Goal: Information Seeking & Learning: Find specific fact

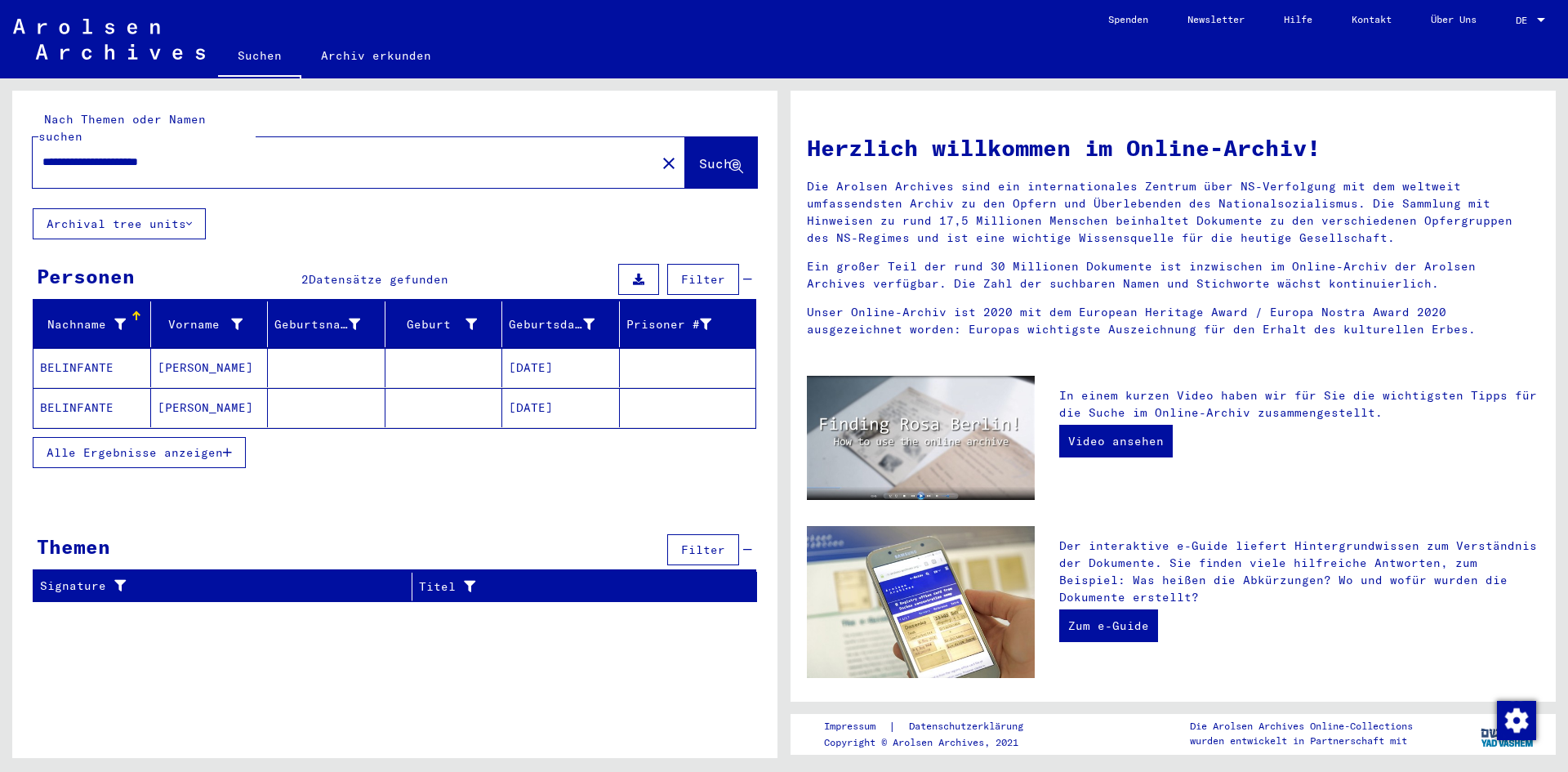
click at [539, 348] on mat-cell "[DATE]" at bounding box center [561, 367] width 118 height 39
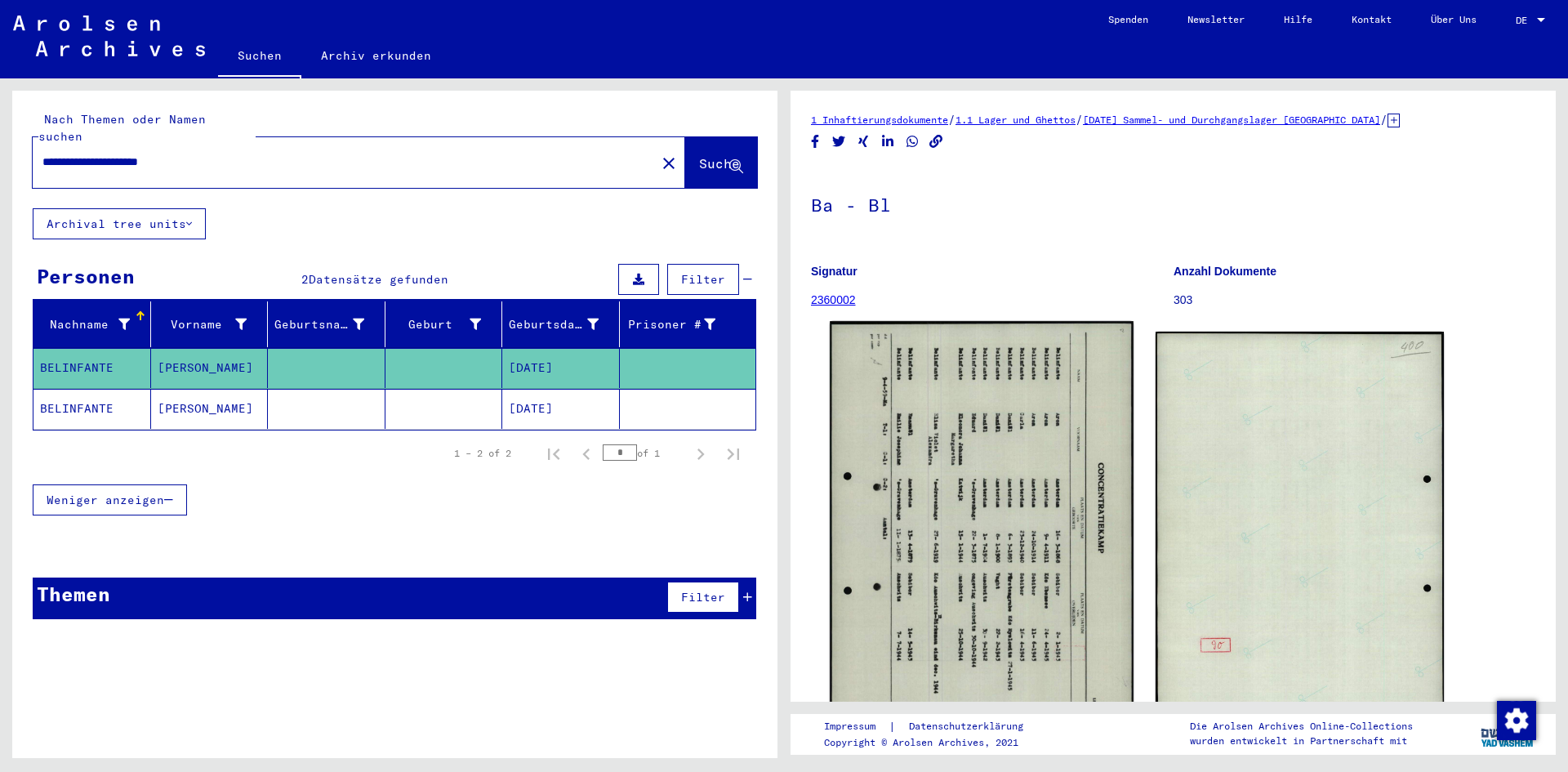
click at [1034, 479] on img at bounding box center [980, 534] width 303 height 427
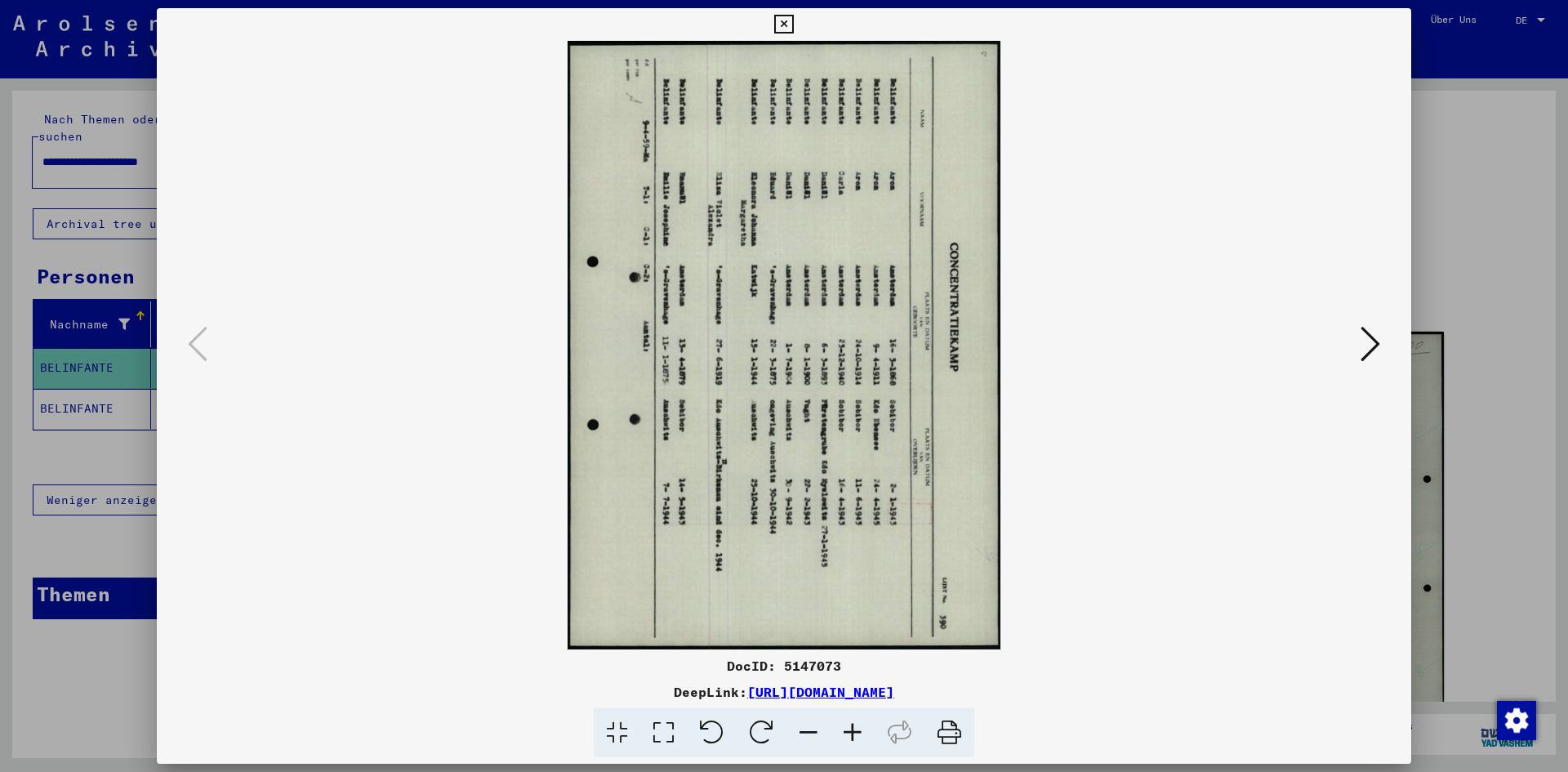
click at [719, 728] on icon at bounding box center [711, 734] width 50 height 50
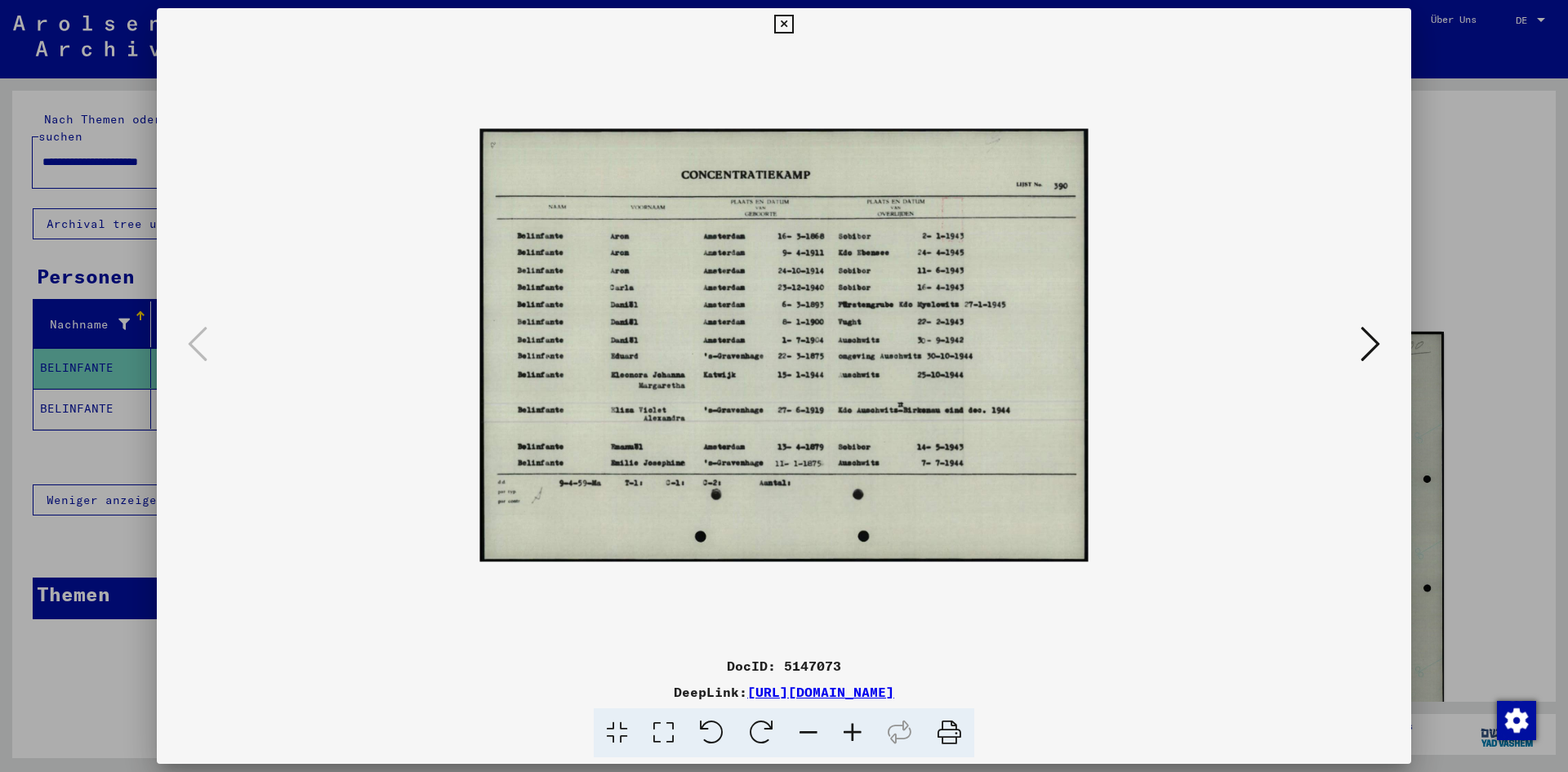
click at [852, 731] on icon at bounding box center [852, 734] width 44 height 50
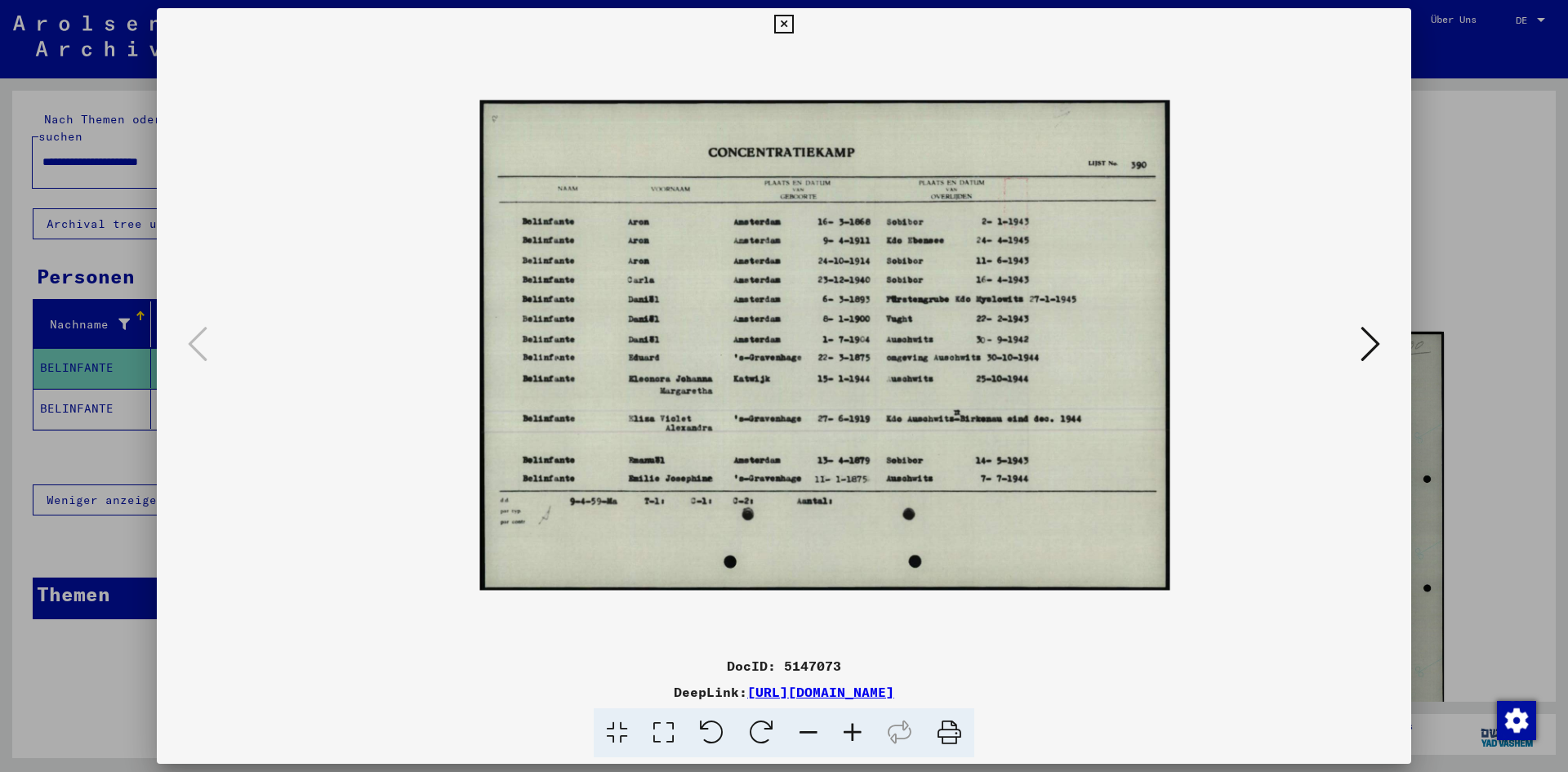
click at [852, 731] on icon at bounding box center [852, 734] width 44 height 50
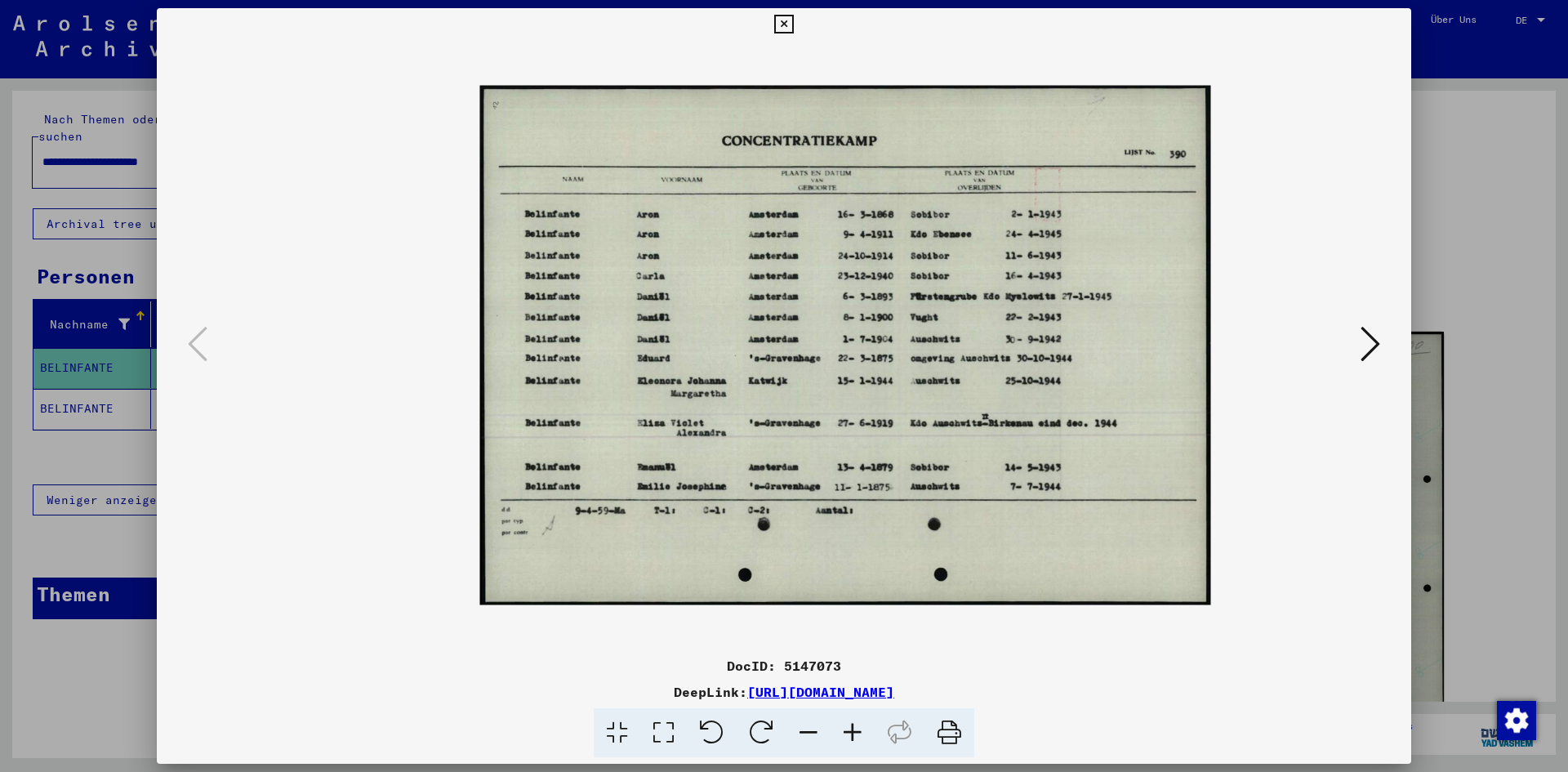
click at [852, 731] on icon at bounding box center [852, 734] width 44 height 50
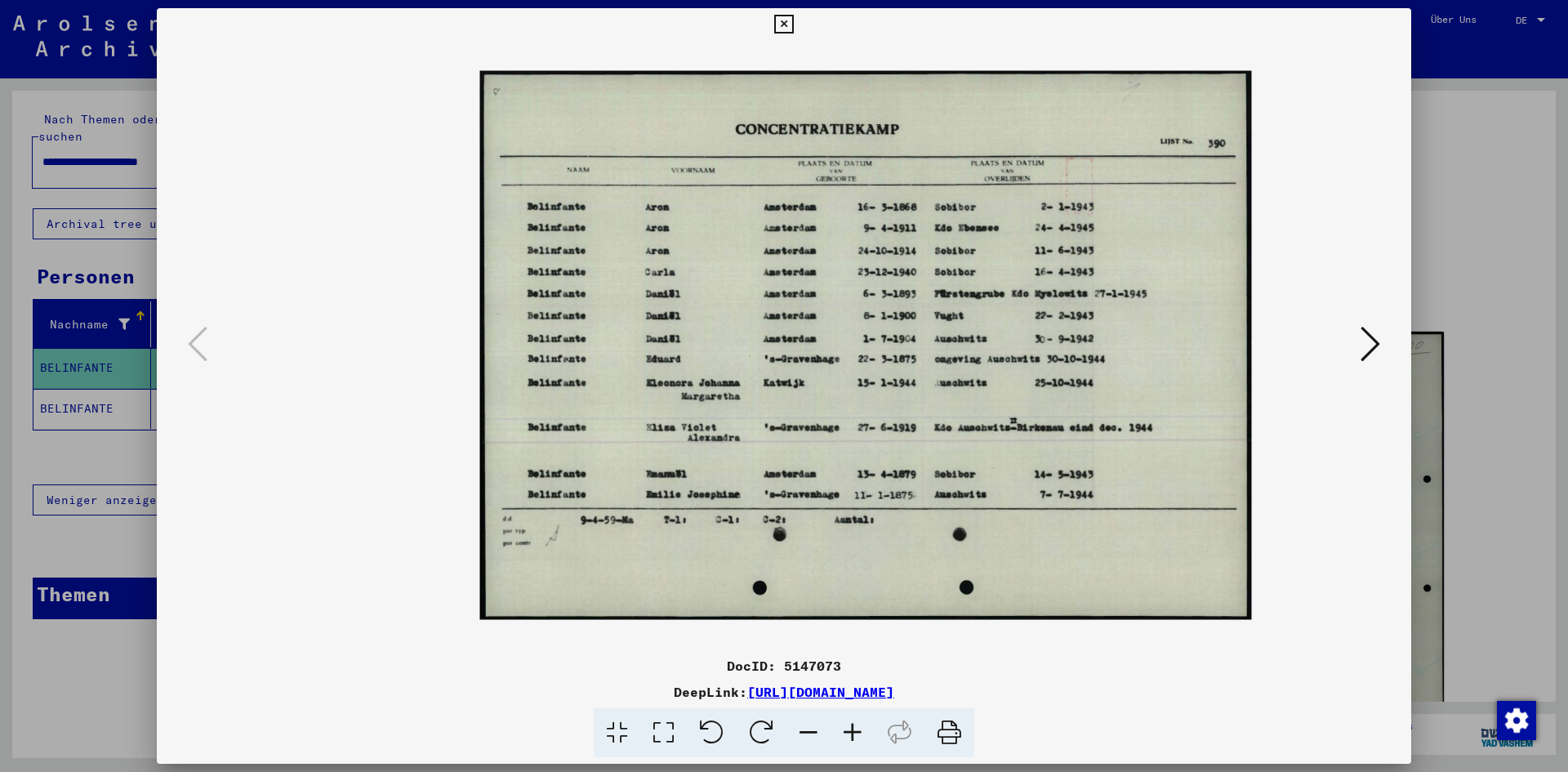
click at [852, 731] on icon at bounding box center [852, 734] width 44 height 50
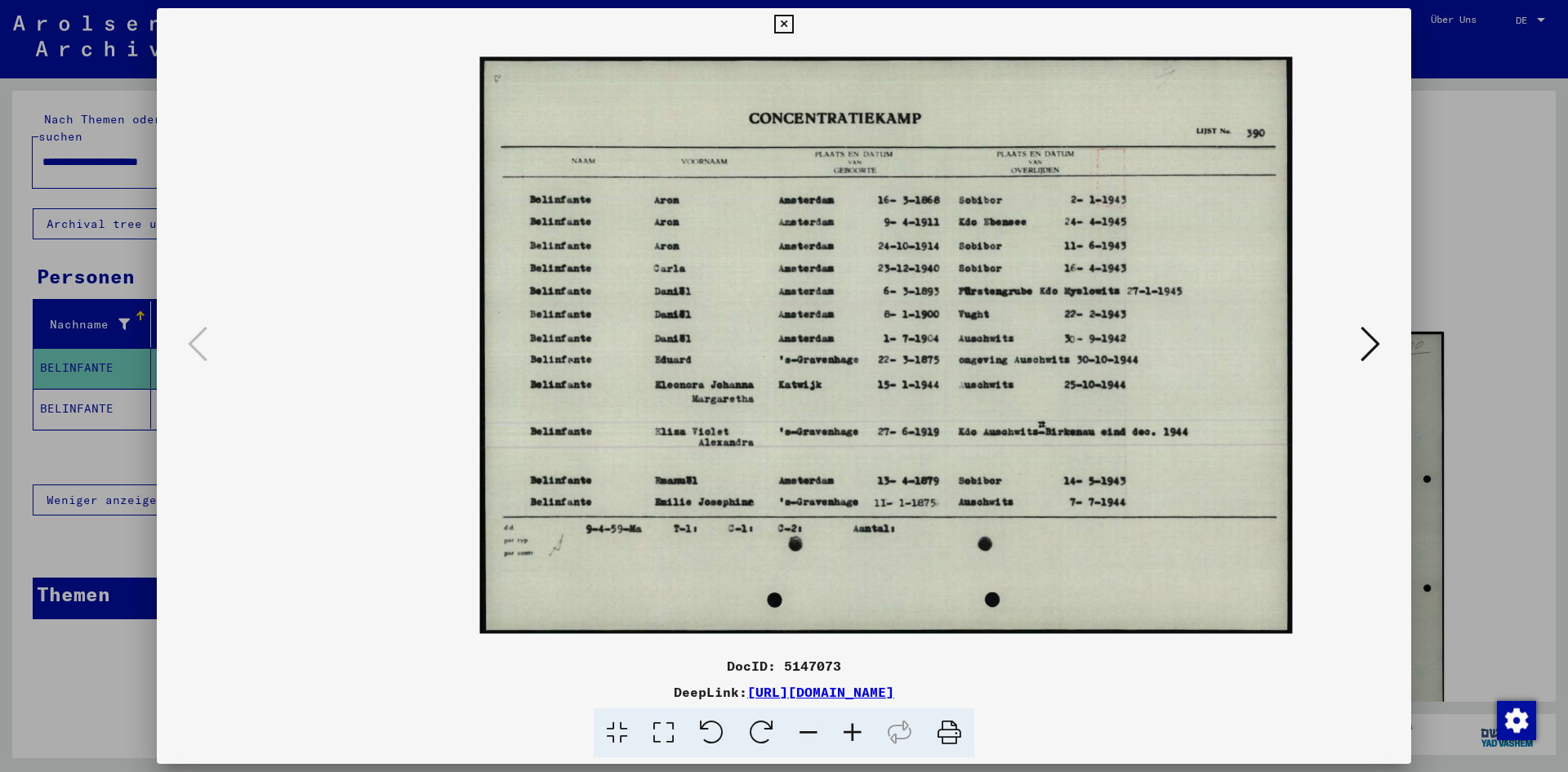
click at [852, 731] on icon at bounding box center [852, 734] width 44 height 50
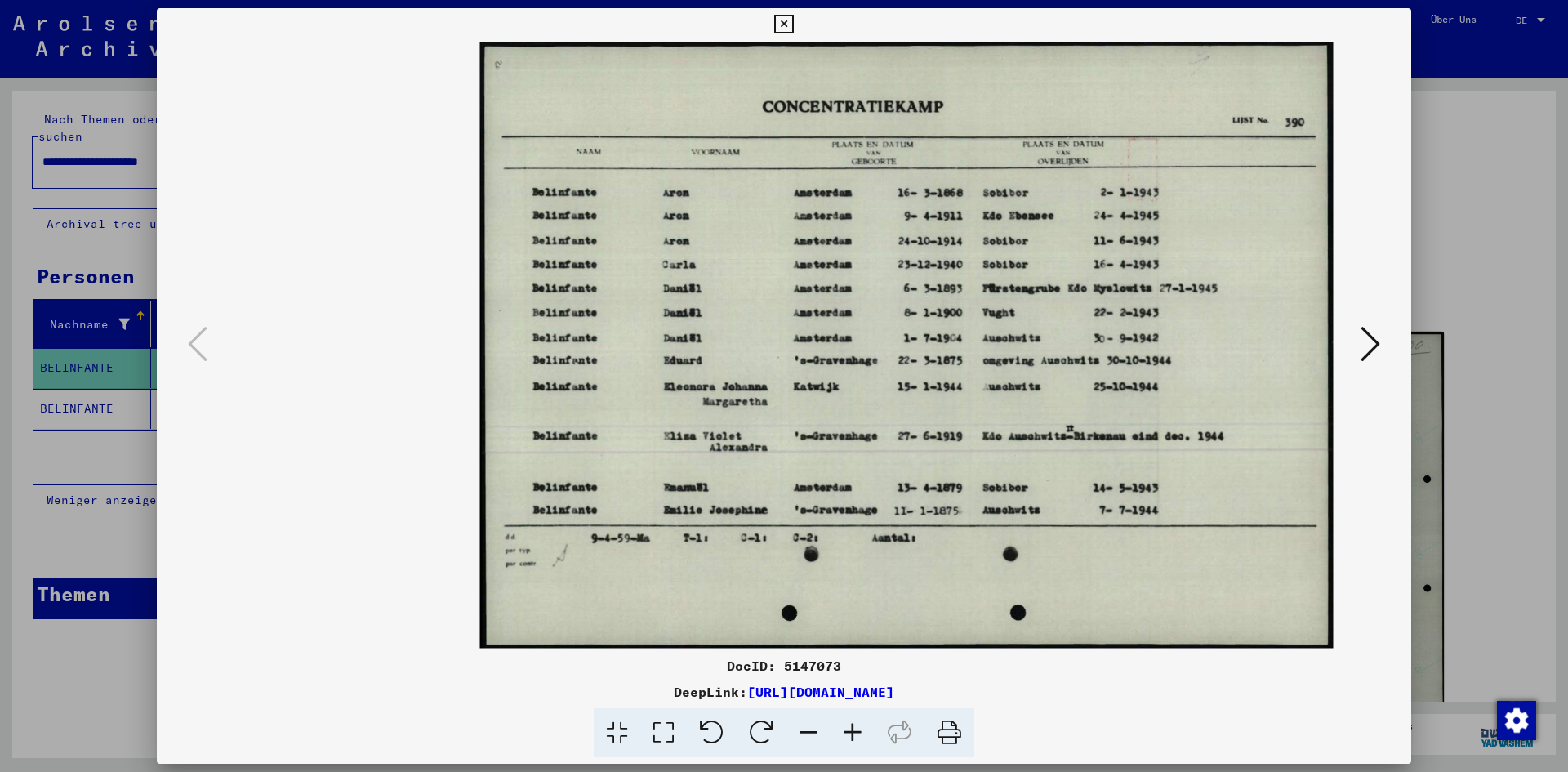
click at [852, 731] on icon at bounding box center [852, 734] width 44 height 50
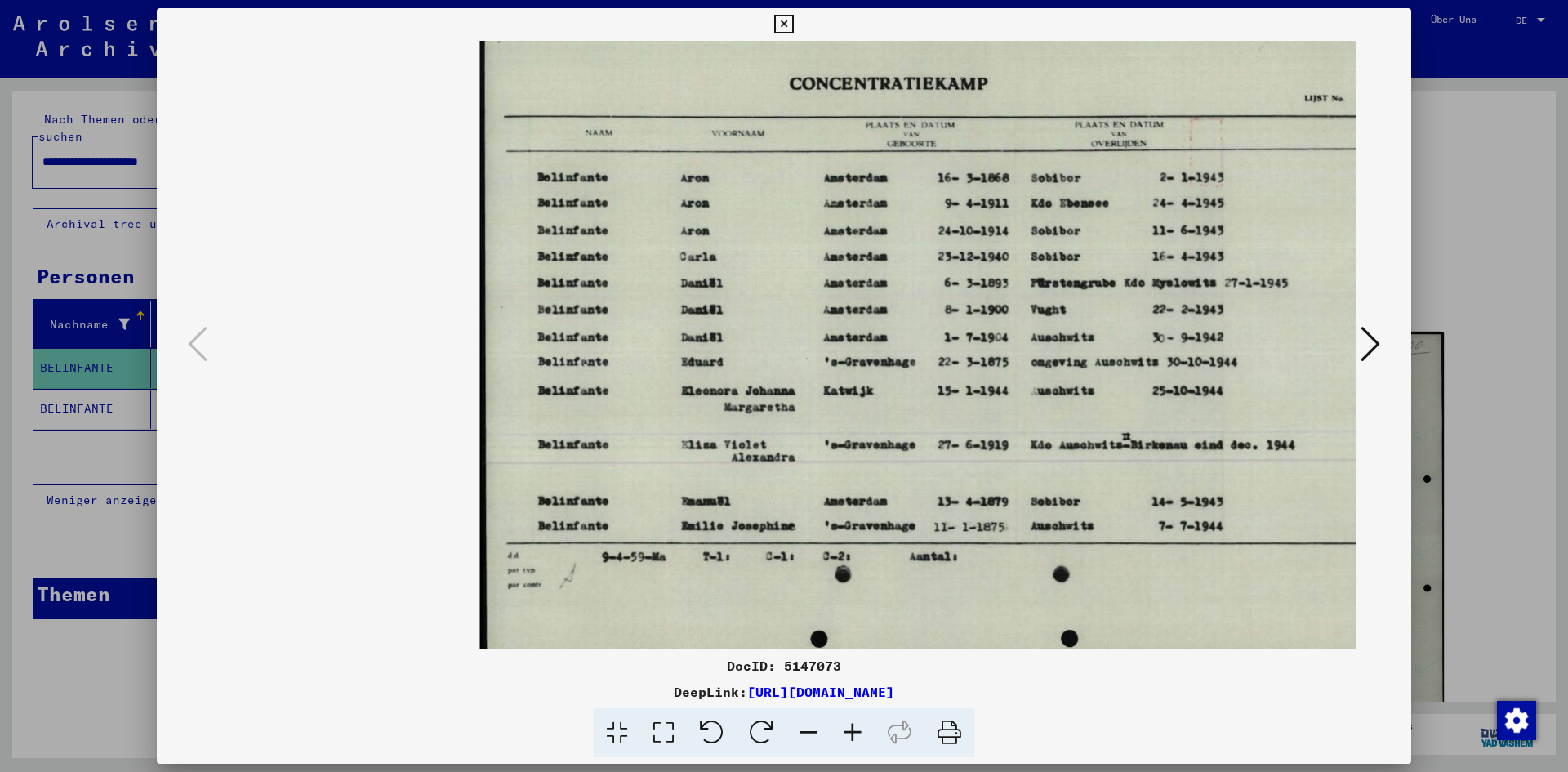
click at [852, 731] on icon at bounding box center [852, 734] width 44 height 50
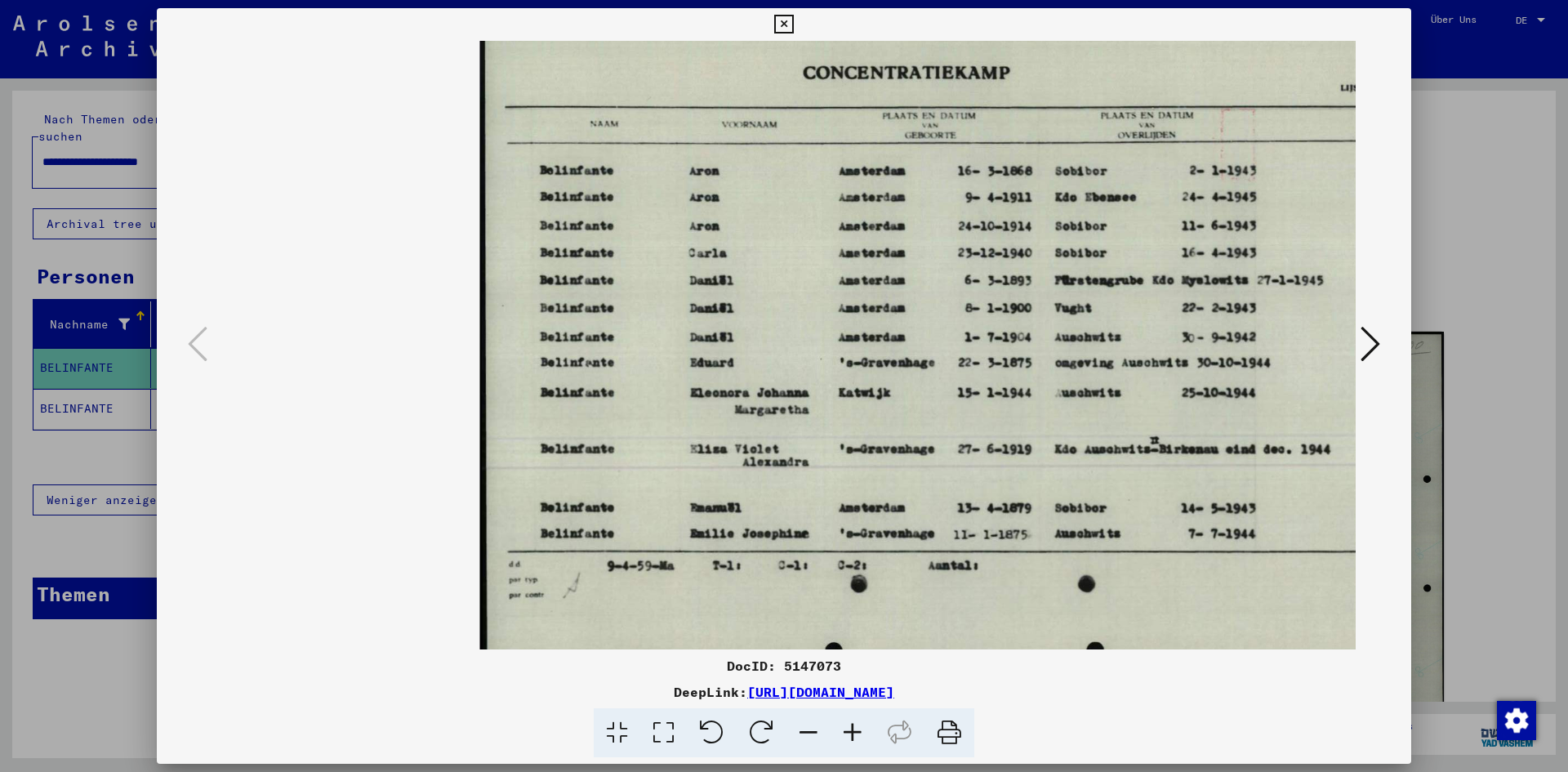
click at [852, 731] on icon at bounding box center [852, 734] width 44 height 50
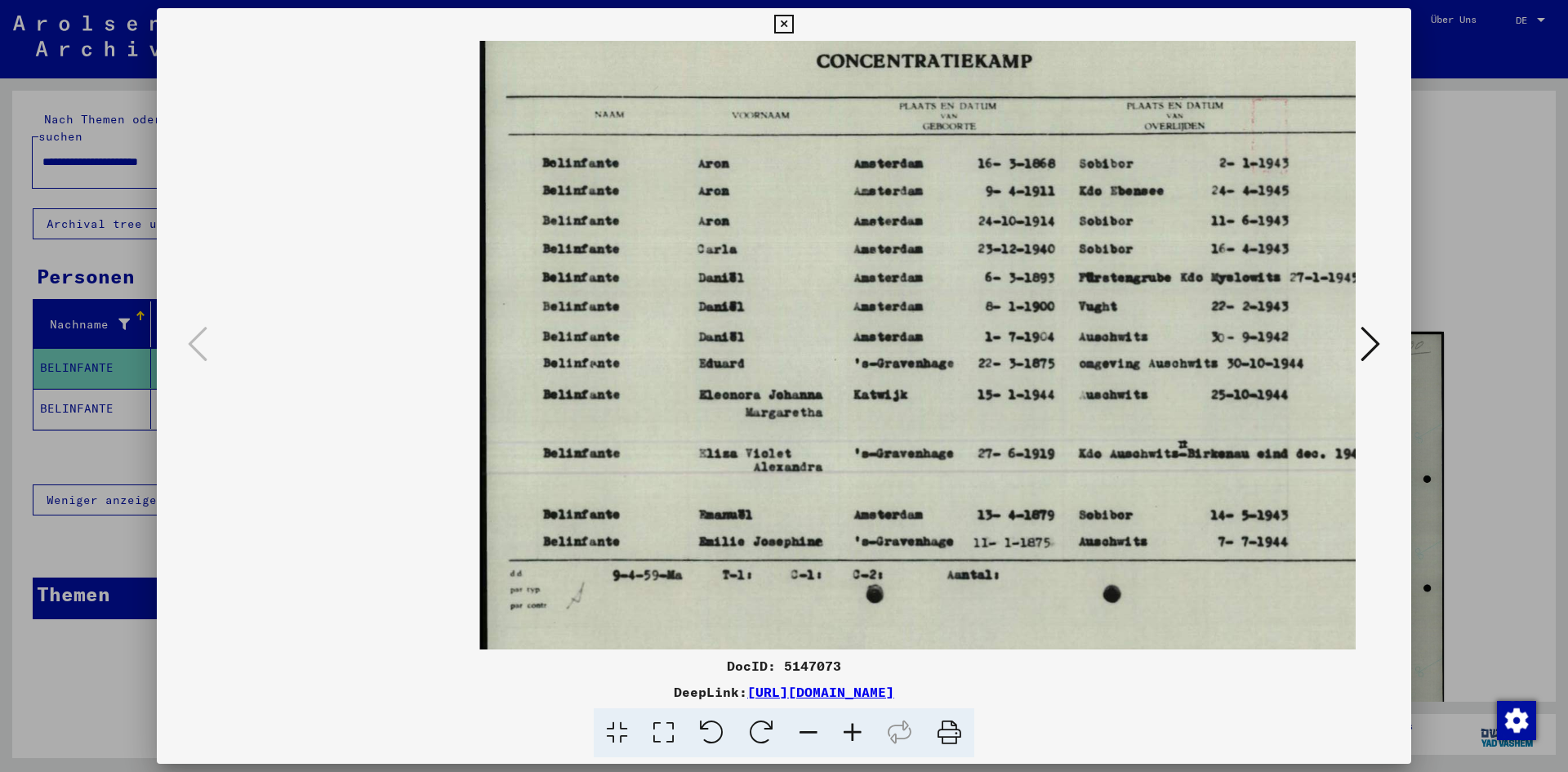
click at [852, 731] on icon at bounding box center [852, 734] width 44 height 50
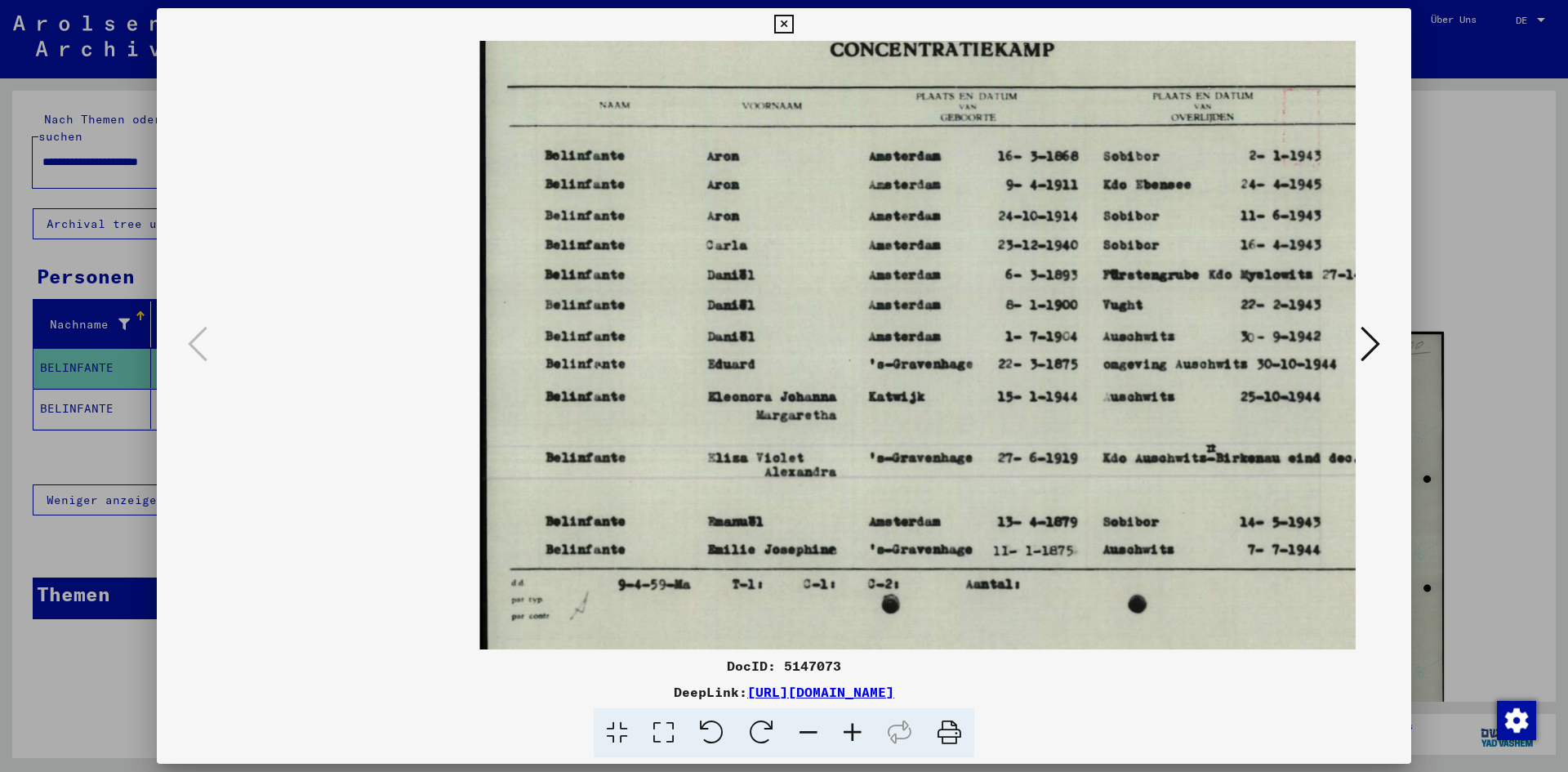
click at [852, 731] on icon at bounding box center [852, 734] width 44 height 50
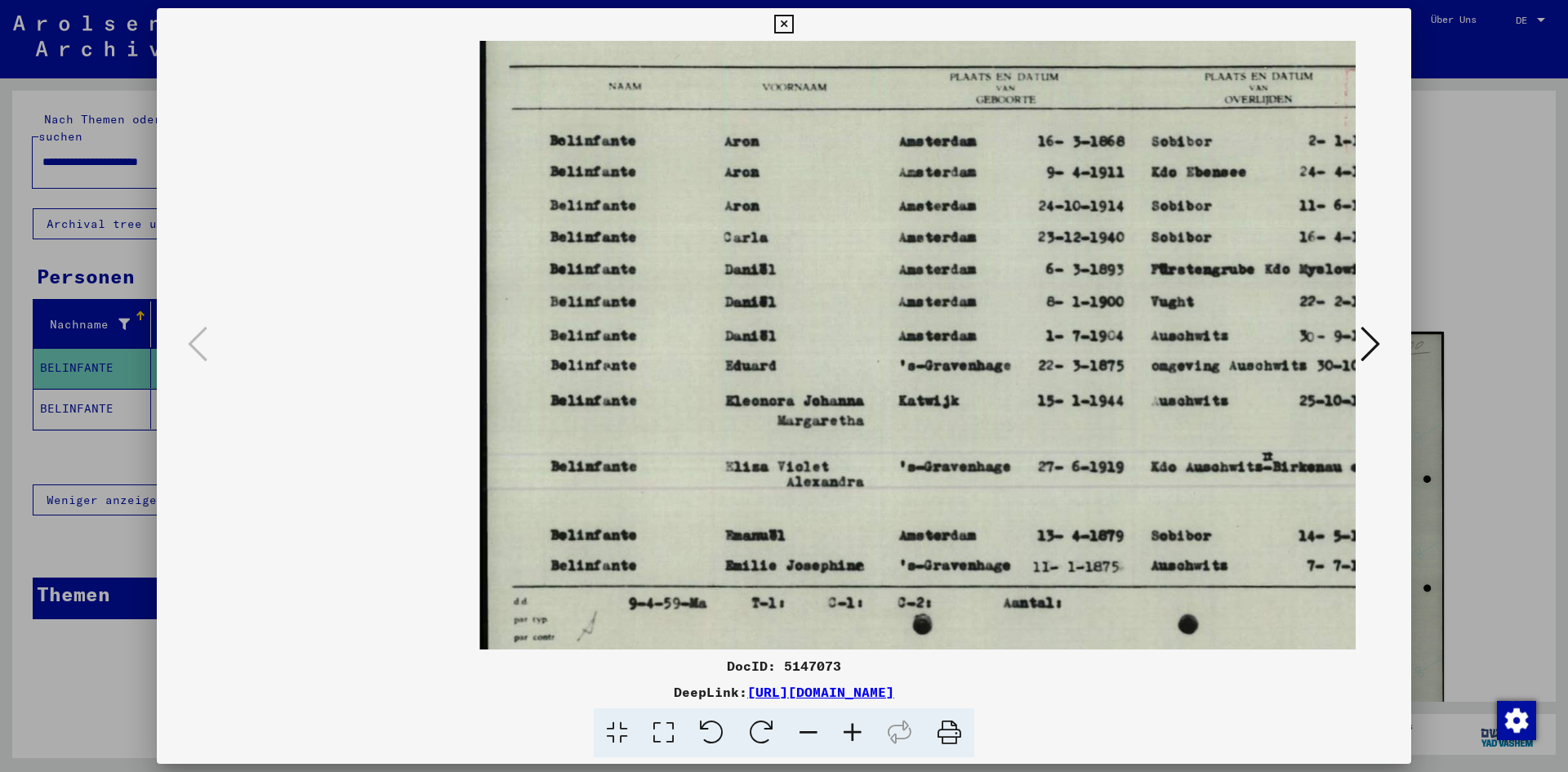
click at [852, 731] on icon at bounding box center [852, 734] width 44 height 50
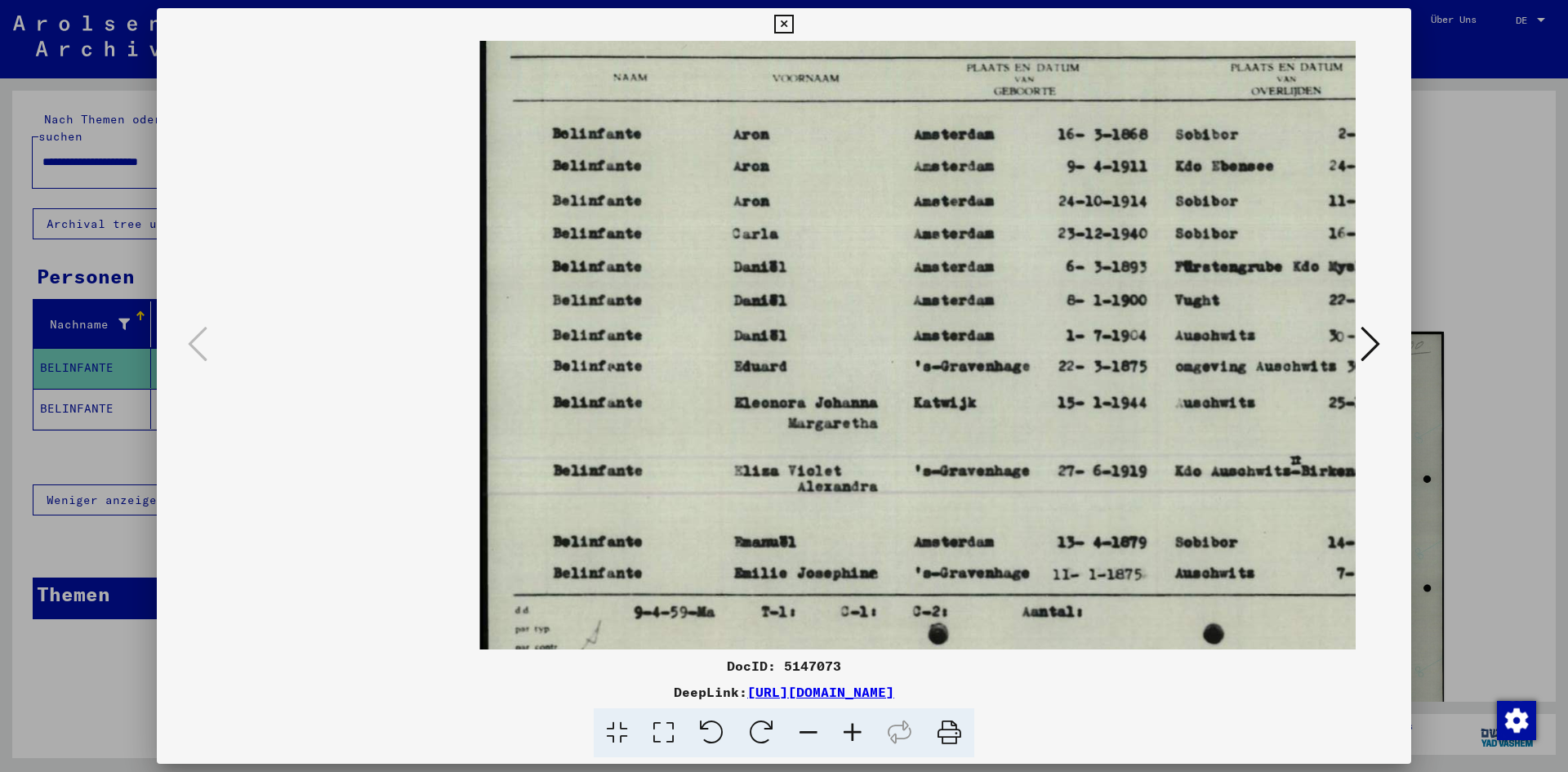
drag, startPoint x: 852, startPoint y: 731, endPoint x: 912, endPoint y: 422, distance: 314.8
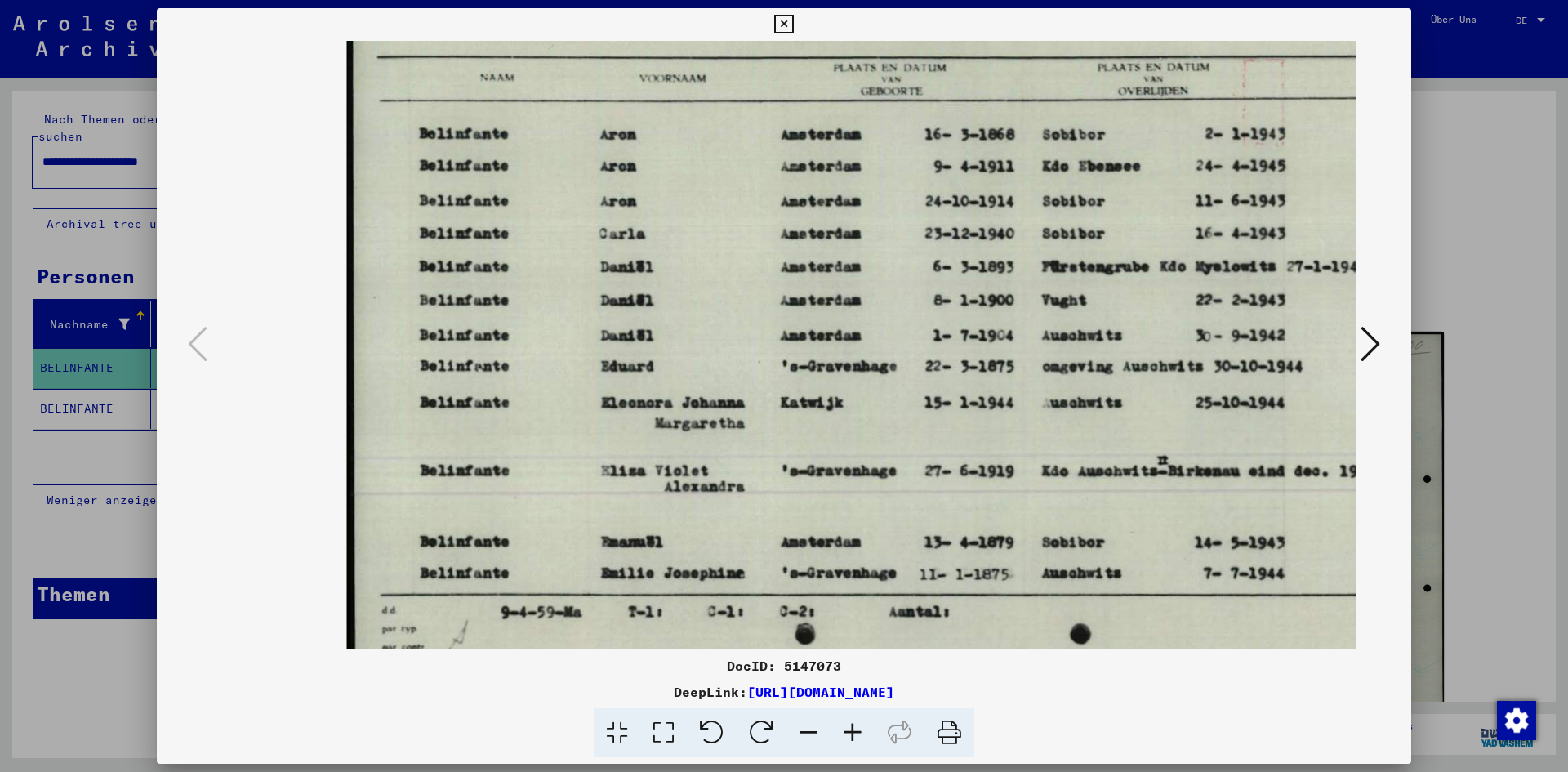
scroll to position [2, 179]
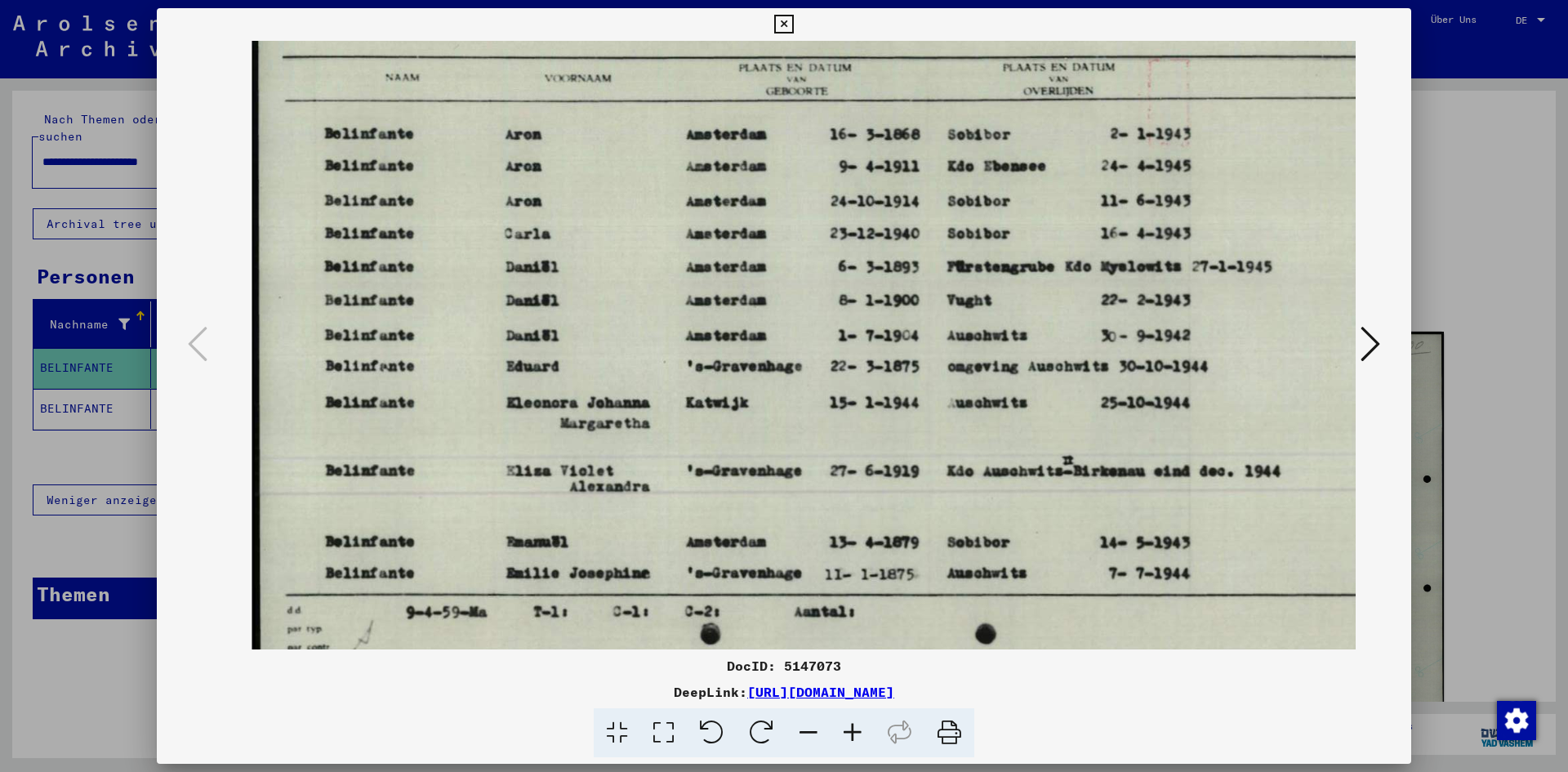
drag, startPoint x: 912, startPoint y: 422, endPoint x: 935, endPoint y: 273, distance: 150.8
click at [935, 273] on img at bounding box center [842, 344] width 1180 height 839
click at [89, 407] on div at bounding box center [784, 386] width 1568 height 772
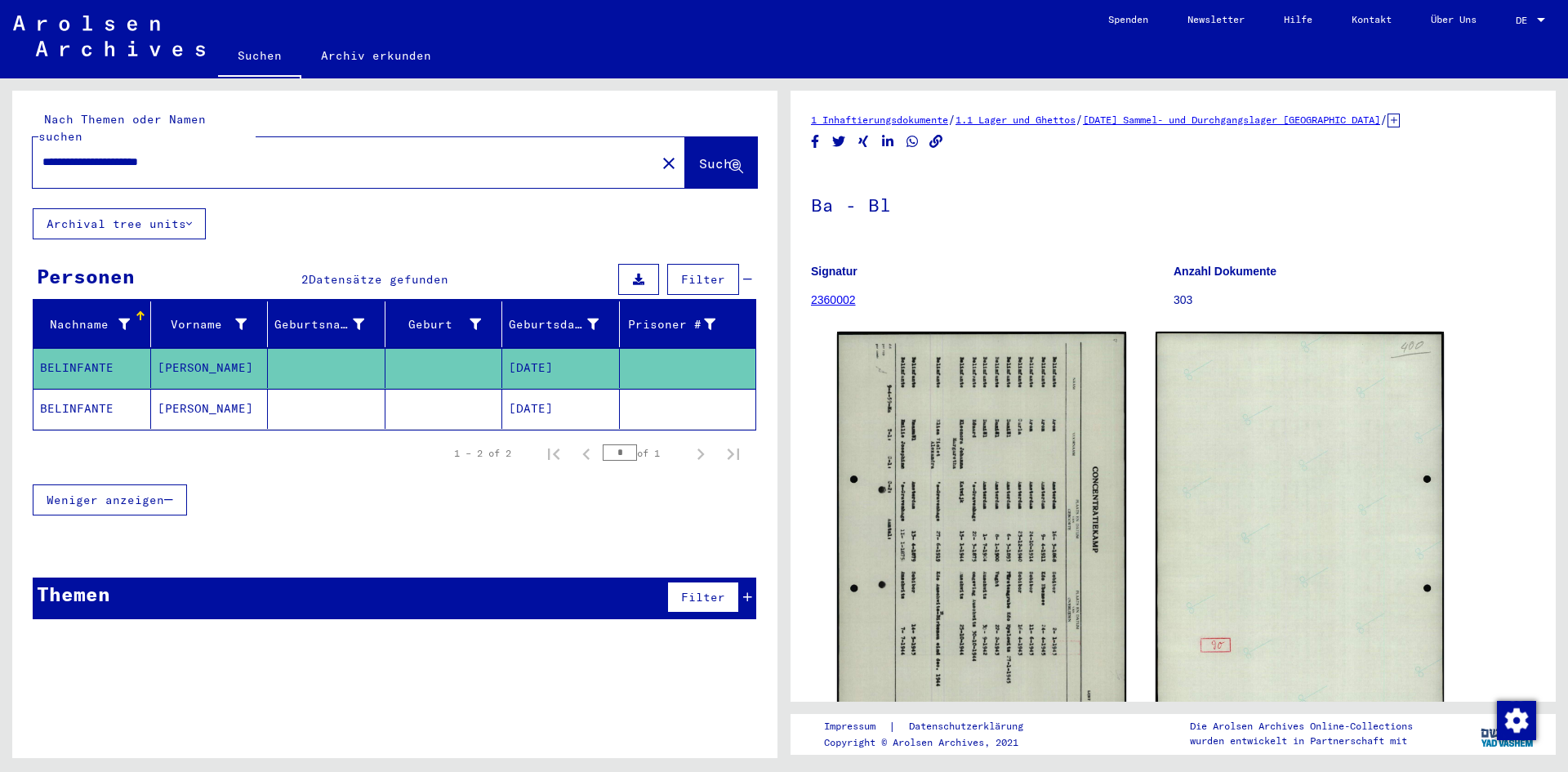
drag, startPoint x: 752, startPoint y: 372, endPoint x: 678, endPoint y: 370, distance: 74.0
click at [678, 370] on mat-table "Nachname Vorname Geburtsname Geburt‏ Geburtsdatum Prisoner # [PERSON_NAME] [DAT…" at bounding box center [394, 365] width 724 height 129
click at [72, 392] on mat-cell "BELINFANTE" at bounding box center [92, 409] width 118 height 40
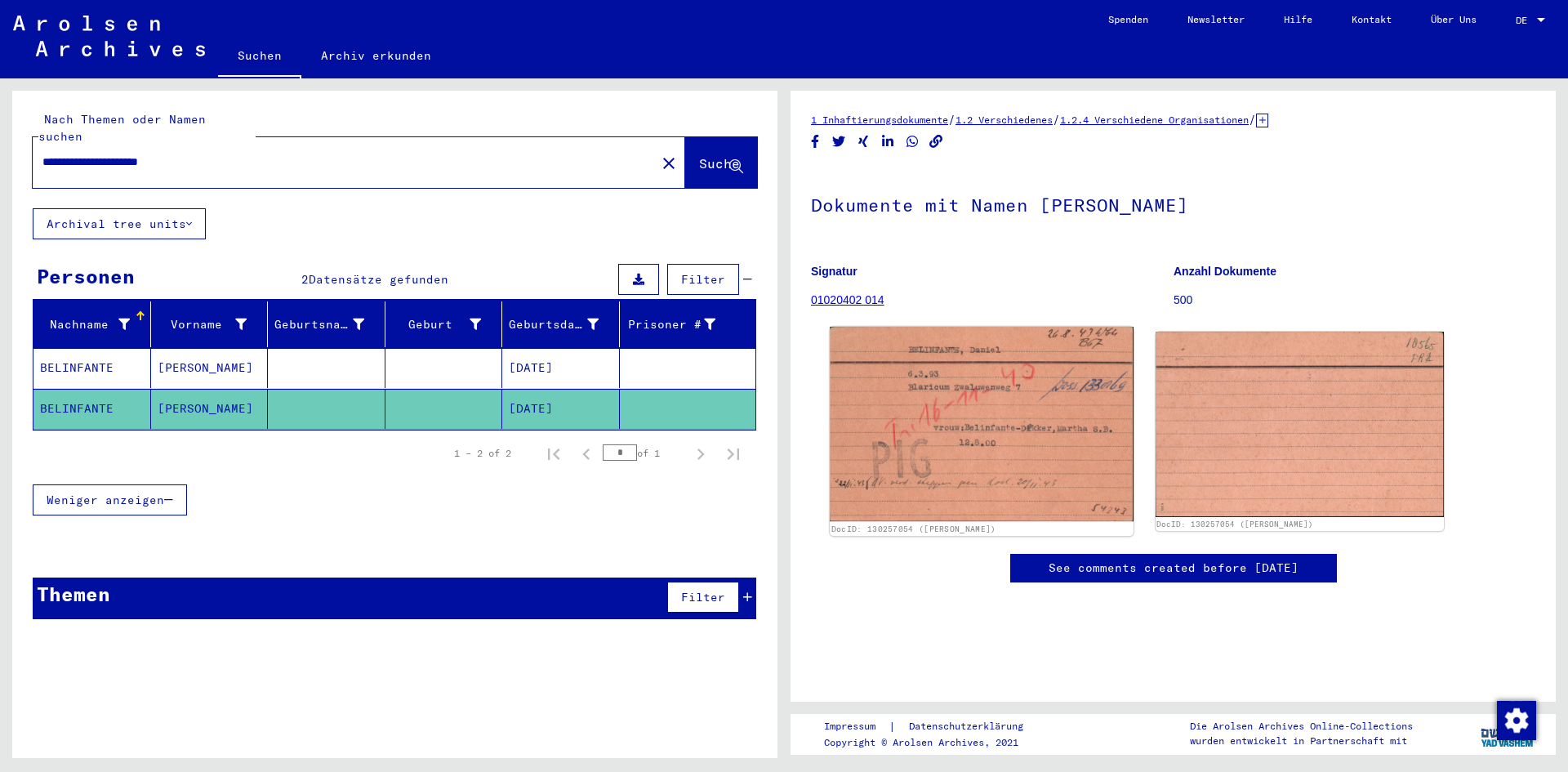
click at [932, 466] on img at bounding box center [980, 424] width 303 height 195
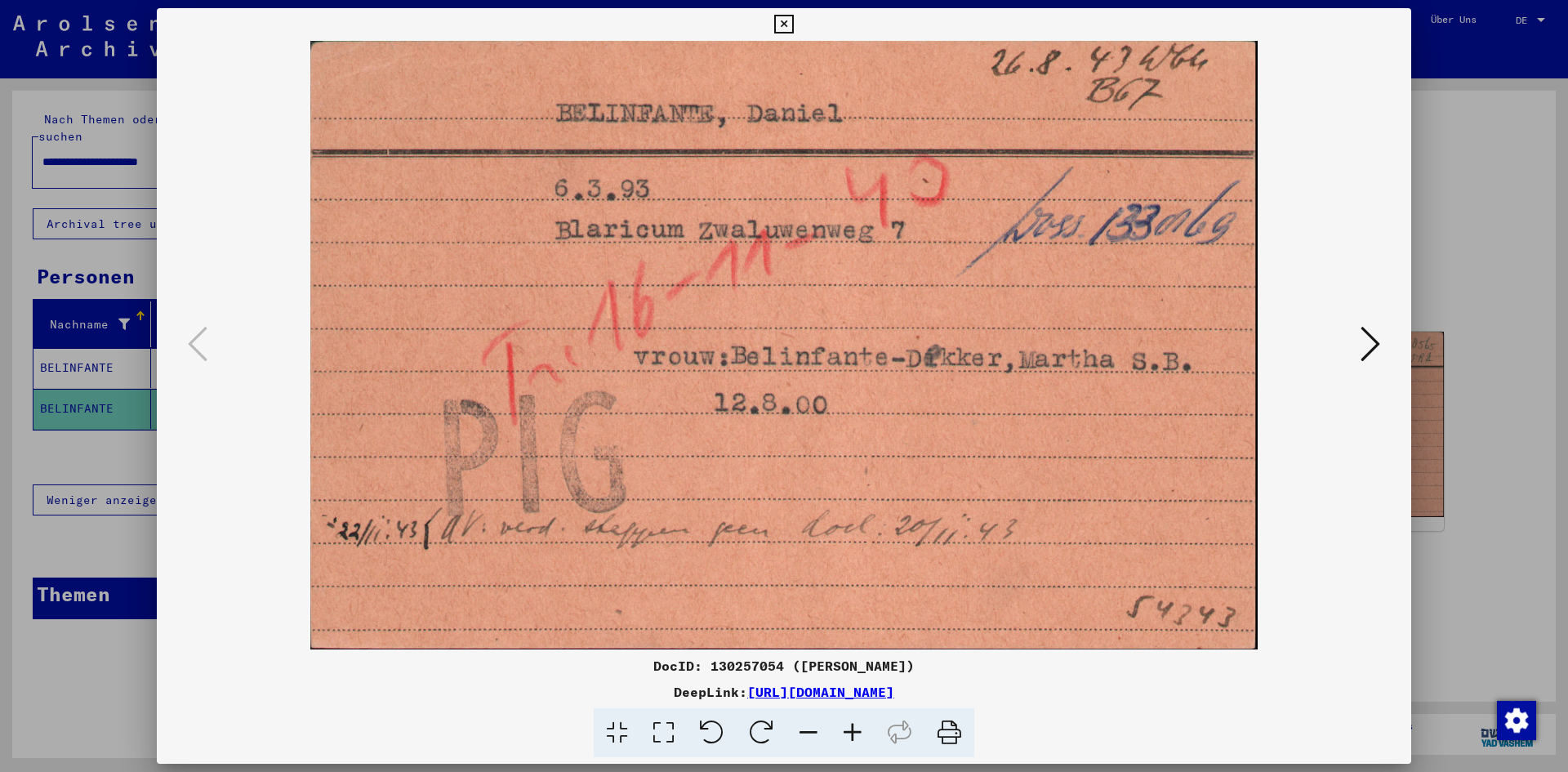
click at [1027, 343] on img at bounding box center [783, 345] width 1143 height 609
